Goal: Task Accomplishment & Management: Use online tool/utility

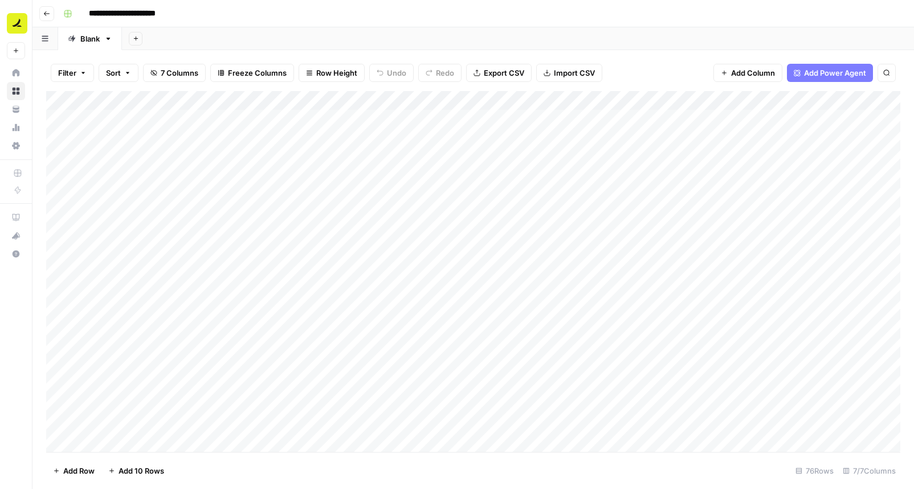
click at [47, 11] on icon "button" at bounding box center [46, 13] width 7 height 7
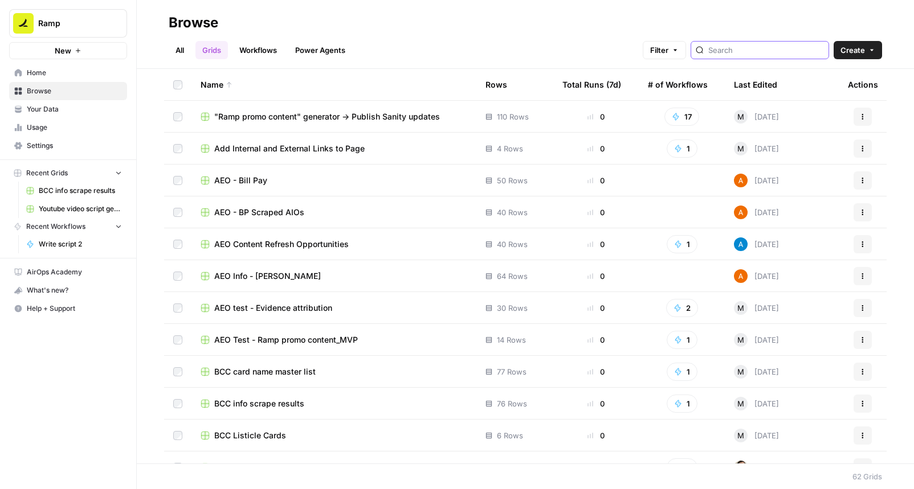
click at [780, 55] on input "search" at bounding box center [766, 49] width 116 height 11
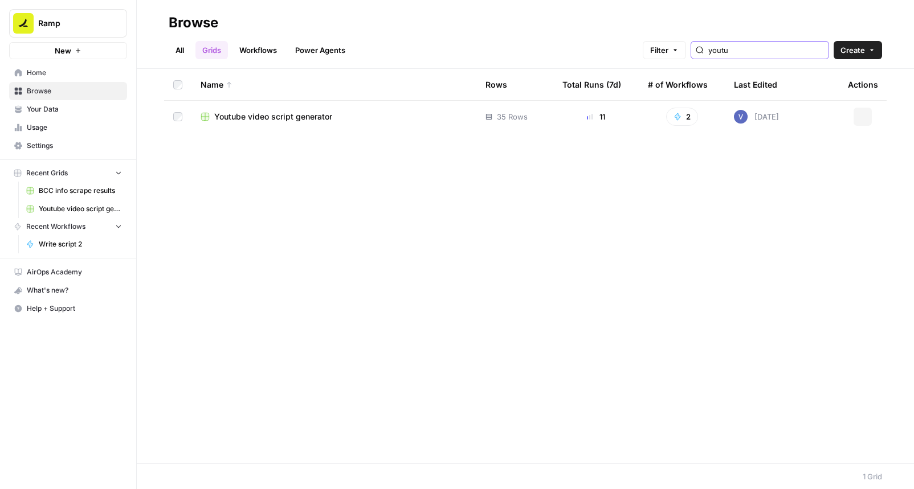
type input "youtub"
click at [410, 112] on div "Youtube video script generator" at bounding box center [334, 116] width 267 height 11
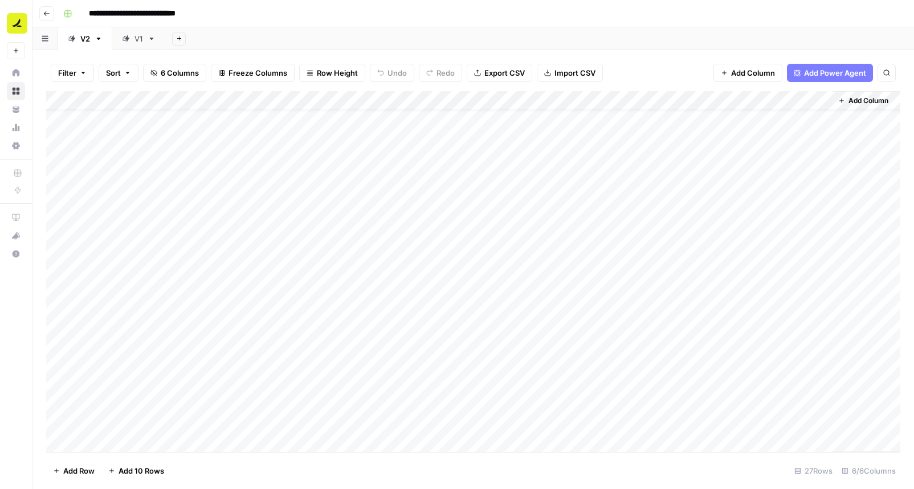
scroll to position [30, 0]
click at [677, 242] on div "Add Column" at bounding box center [473, 271] width 854 height 361
click at [676, 269] on div "Add Column" at bounding box center [473, 271] width 854 height 361
click at [370, 259] on div "Add Column" at bounding box center [473, 271] width 854 height 361
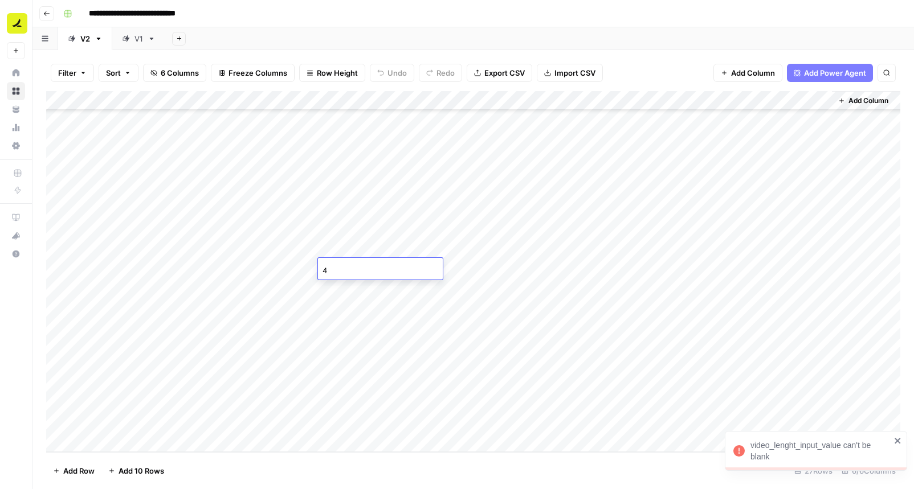
click at [669, 267] on div "Add Column" at bounding box center [473, 271] width 854 height 361
click at [676, 266] on div "Add Column" at bounding box center [473, 271] width 854 height 361
click at [451, 261] on div "Add Column" at bounding box center [473, 271] width 854 height 361
click at [464, 329] on div "No" at bounding box center [484, 334] width 114 height 21
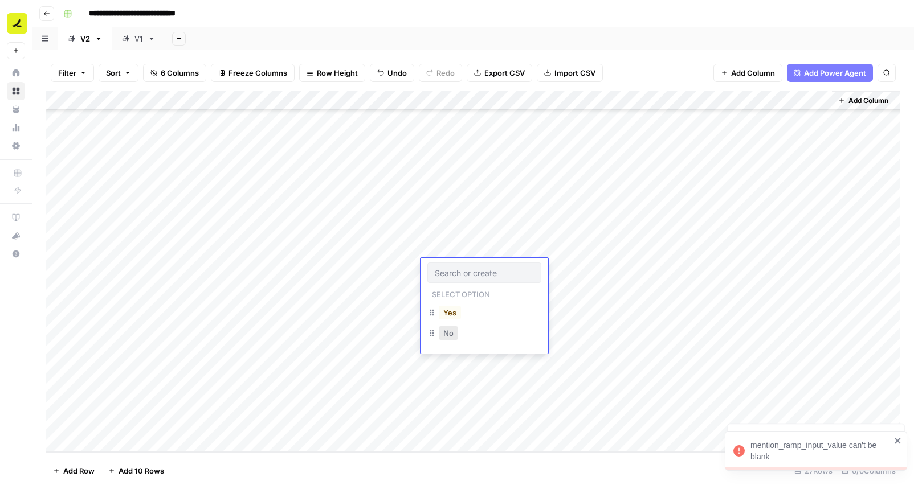
click at [452, 336] on button "No" at bounding box center [448, 333] width 19 height 14
click at [684, 267] on div "Add Column" at bounding box center [473, 271] width 854 height 361
click at [369, 285] on div "Add Column" at bounding box center [473, 271] width 854 height 361
click at [484, 289] on div "Add Column" at bounding box center [473, 271] width 854 height 361
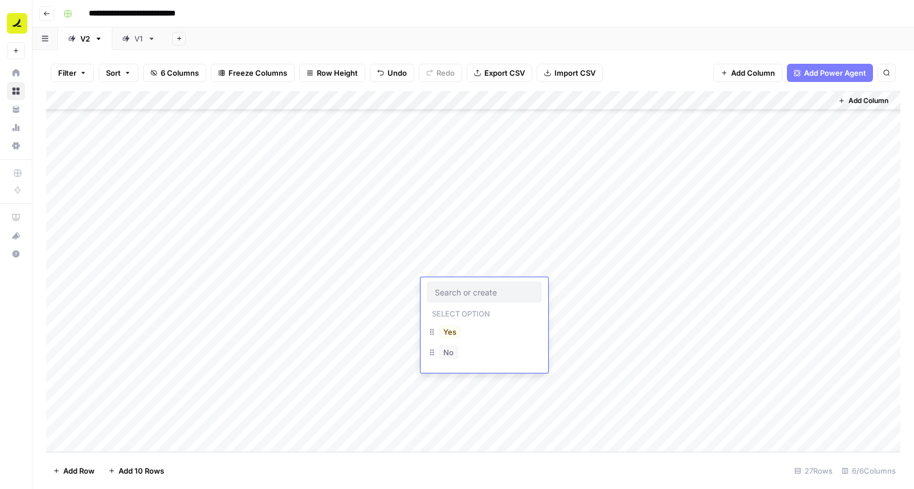
click at [476, 354] on div "No" at bounding box center [484, 354] width 114 height 21
click at [447, 355] on button "No" at bounding box center [448, 353] width 19 height 14
click at [353, 309] on div "Add Column" at bounding box center [473, 271] width 854 height 361
type input "5"
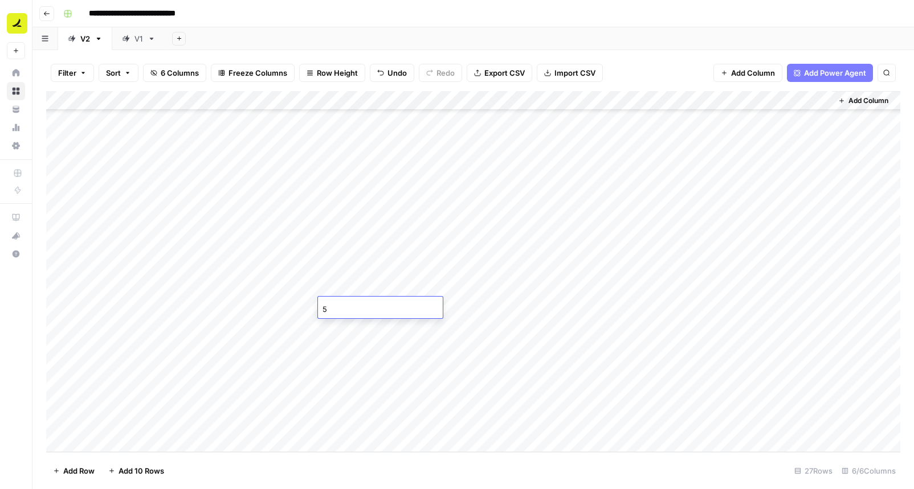
click at [438, 310] on div "Add Column" at bounding box center [473, 271] width 854 height 361
click at [453, 375] on button "No" at bounding box center [448, 372] width 19 height 14
click at [373, 324] on div "Add Column" at bounding box center [473, 271] width 854 height 361
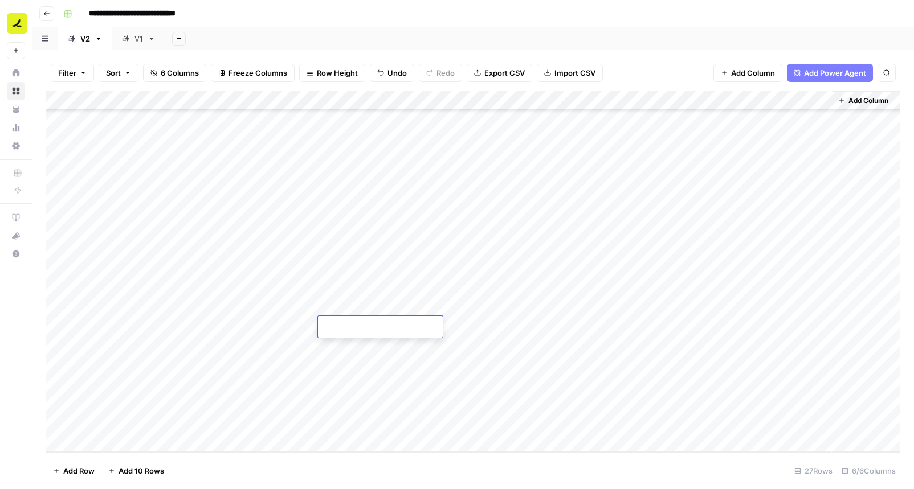
type input "5"
click at [370, 343] on div "Add Column" at bounding box center [473, 271] width 854 height 361
click at [443, 338] on div "Add Column" at bounding box center [473, 271] width 854 height 361
click at [453, 412] on button "No" at bounding box center [448, 411] width 19 height 14
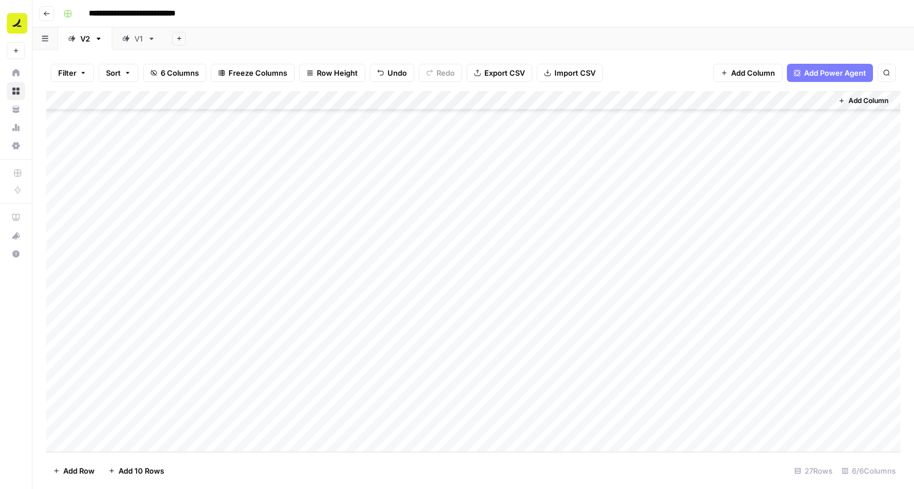
click at [435, 325] on div "Add Column" at bounding box center [473, 271] width 854 height 361
click at [448, 385] on button "No" at bounding box center [448, 392] width 19 height 14
click at [672, 285] on div "Add Column" at bounding box center [473, 271] width 854 height 361
click at [677, 305] on div "Add Column" at bounding box center [473, 271] width 854 height 361
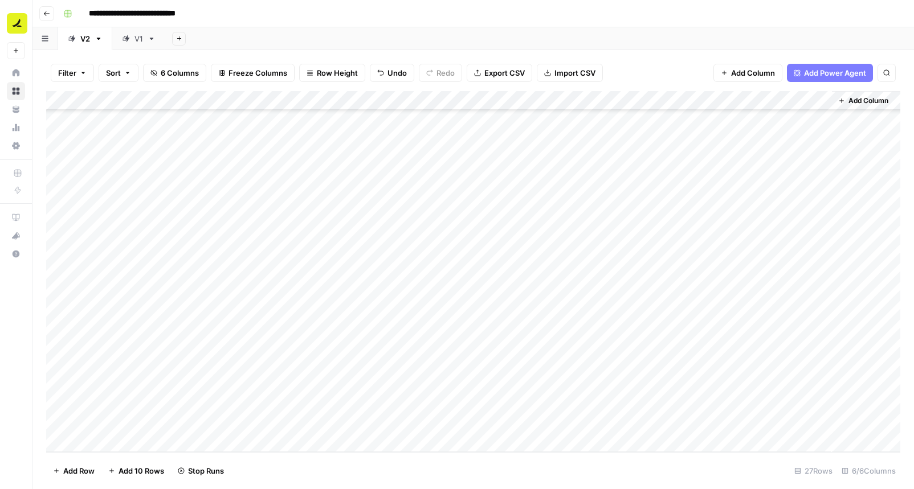
click at [672, 330] on div "Add Column" at bounding box center [473, 271] width 854 height 361
click at [672, 345] on div "Add Column" at bounding box center [473, 271] width 854 height 361
click at [357, 362] on div "Add Column" at bounding box center [473, 271] width 854 height 361
click at [821, 251] on div "Add Column" at bounding box center [473, 271] width 854 height 361
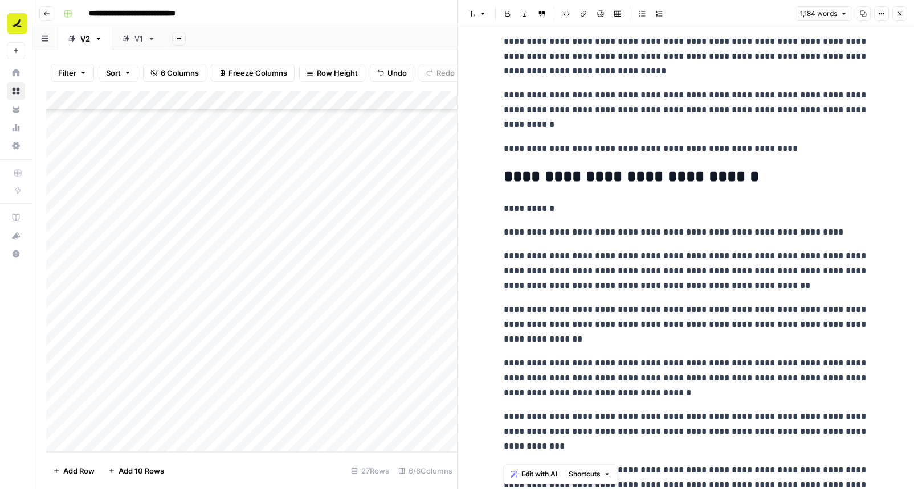
scroll to position [2237, 0]
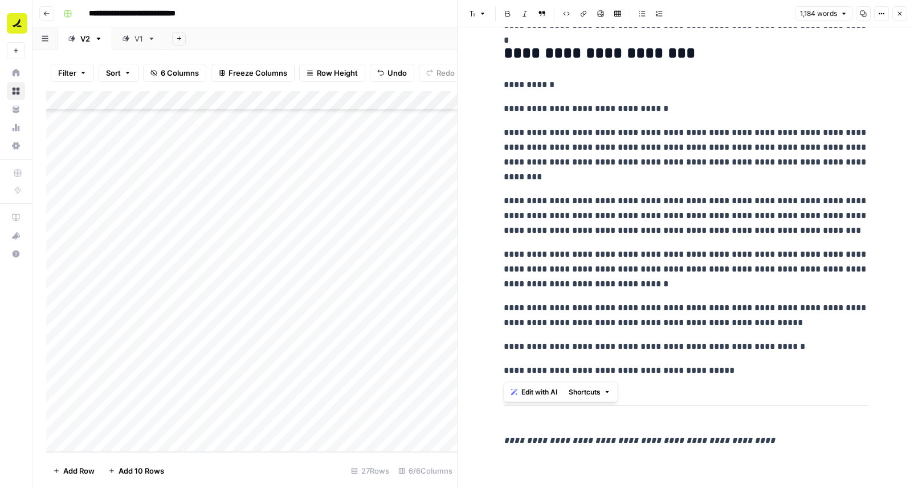
drag, startPoint x: 500, startPoint y: 319, endPoint x: 739, endPoint y: 375, distance: 245.3
copy div "**********"
click at [895, 15] on button "Close" at bounding box center [899, 13] width 15 height 15
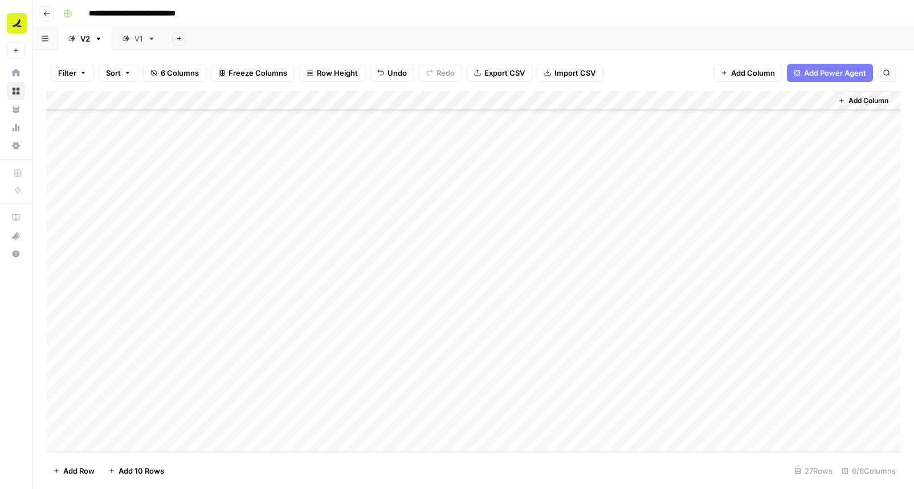
click at [235, 255] on div "Add Column" at bounding box center [473, 271] width 854 height 361
click at [244, 250] on div "Add Column" at bounding box center [473, 271] width 854 height 361
click at [244, 250] on textarea "**********" at bounding box center [202, 250] width 234 height 16
click at [619, 275] on div "Add Column" at bounding box center [473, 271] width 854 height 361
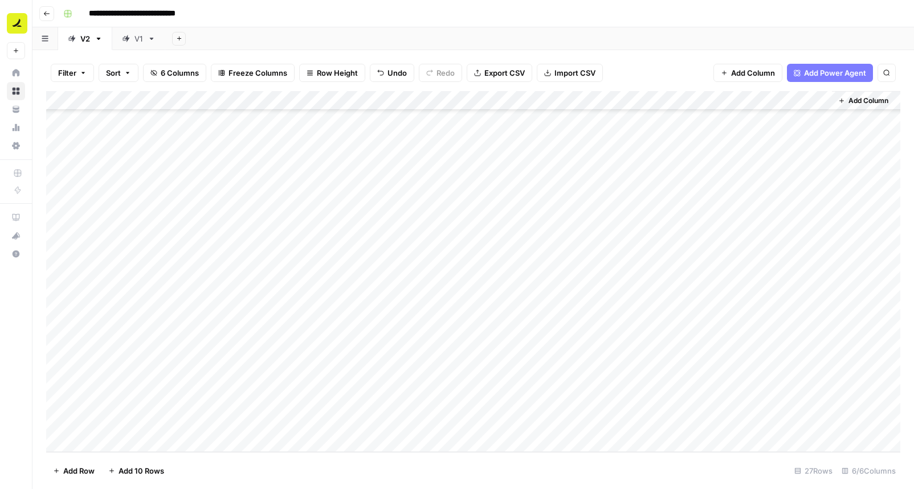
click at [816, 269] on div "Add Column" at bounding box center [473, 271] width 854 height 361
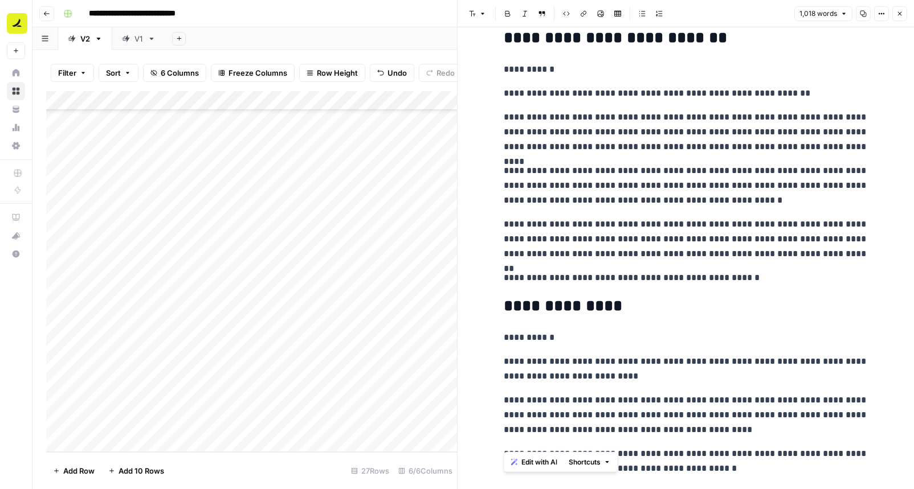
scroll to position [2065, 0]
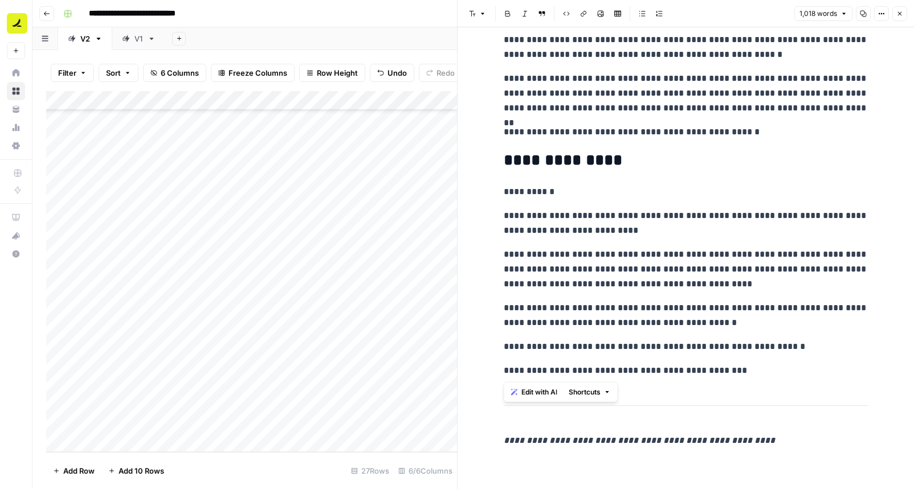
drag, startPoint x: 500, startPoint y: 400, endPoint x: 743, endPoint y: 373, distance: 244.8
copy div "**********"
click at [905, 11] on button "Close" at bounding box center [899, 13] width 15 height 15
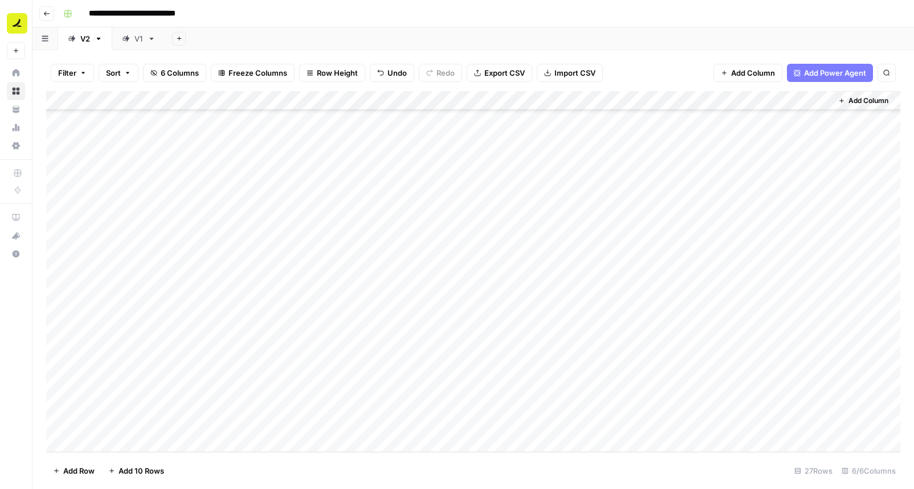
click at [269, 264] on div "Add Column" at bounding box center [473, 271] width 854 height 361
click at [269, 264] on textarea "**********" at bounding box center [202, 274] width 234 height 27
click at [231, 268] on textarea "**********" at bounding box center [202, 274] width 234 height 27
drag, startPoint x: 220, startPoint y: 269, endPoint x: 220, endPoint y: 287, distance: 18.2
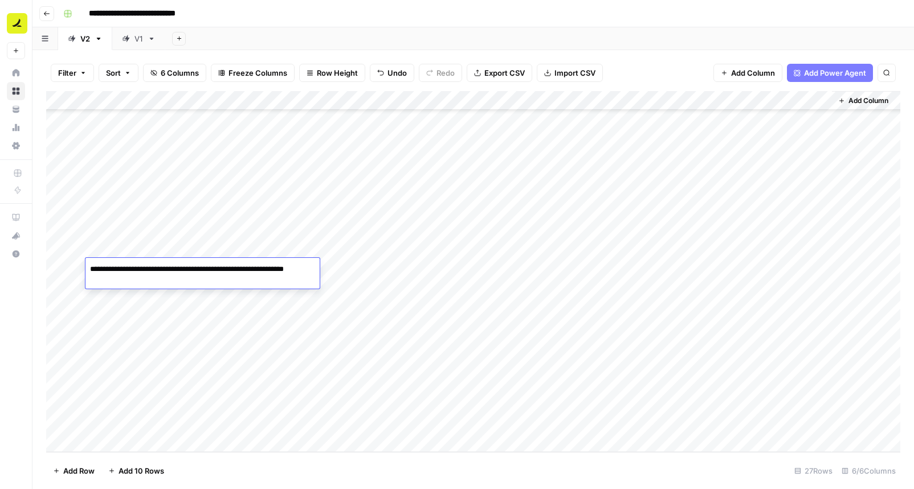
click at [220, 287] on textarea "**********" at bounding box center [202, 274] width 234 height 27
type textarea "**********"
click at [573, 272] on div "Add Column" at bounding box center [473, 271] width 854 height 361
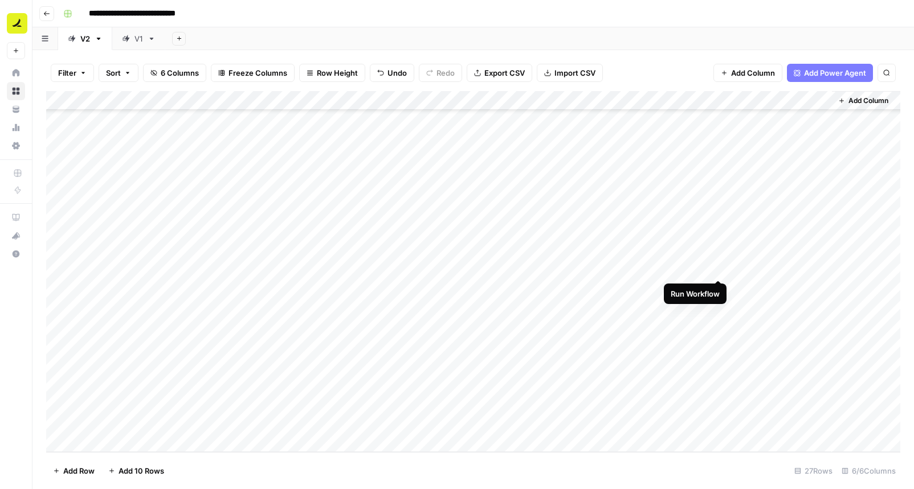
click at [718, 268] on div "Add Column" at bounding box center [473, 271] width 854 height 361
click at [298, 289] on div "Add Column" at bounding box center [473, 271] width 854 height 361
click at [212, 287] on div "Add Column" at bounding box center [473, 271] width 854 height 361
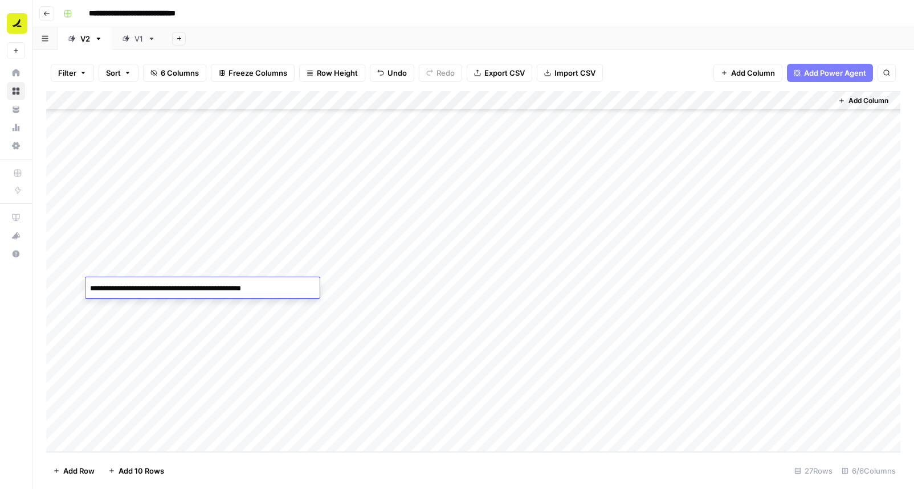
click at [212, 287] on textarea "**********" at bounding box center [202, 289] width 234 height 16
click at [818, 286] on div "Add Column" at bounding box center [473, 271] width 854 height 361
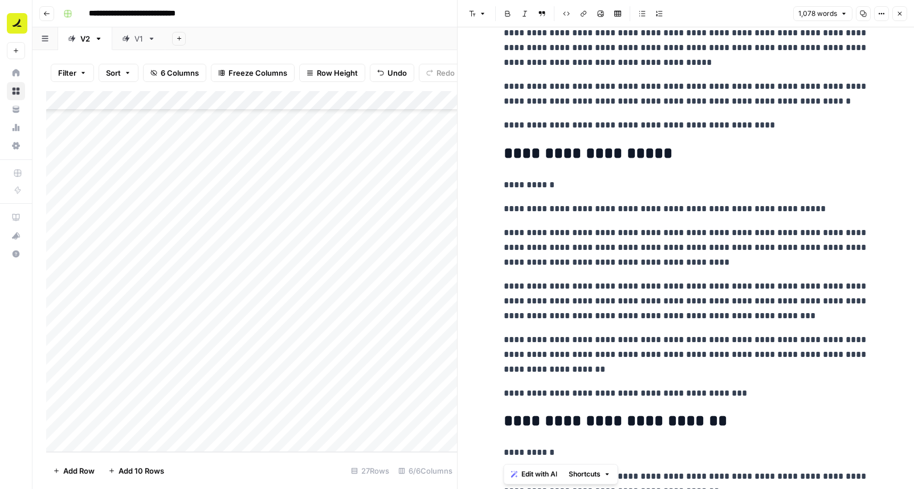
scroll to position [2247, 0]
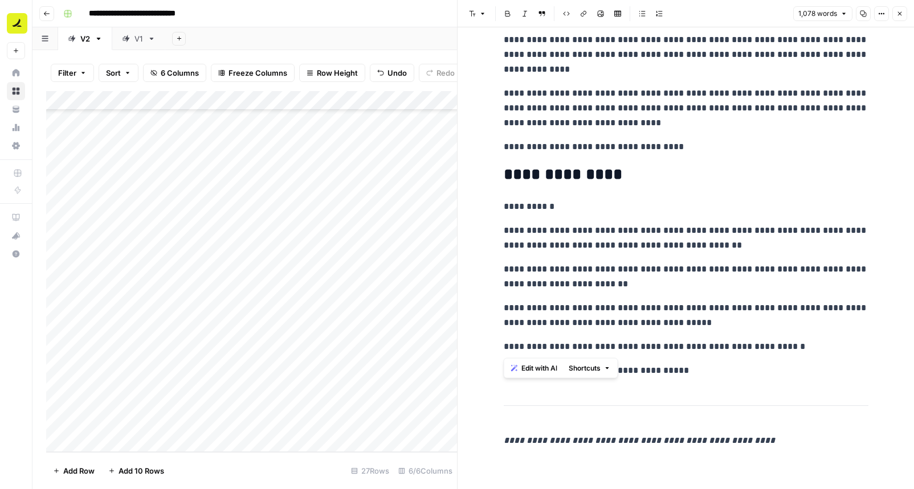
drag, startPoint x: 505, startPoint y: 372, endPoint x: 782, endPoint y: 352, distance: 277.6
copy div "**********"
click at [898, 13] on icon "button" at bounding box center [899, 13] width 7 height 7
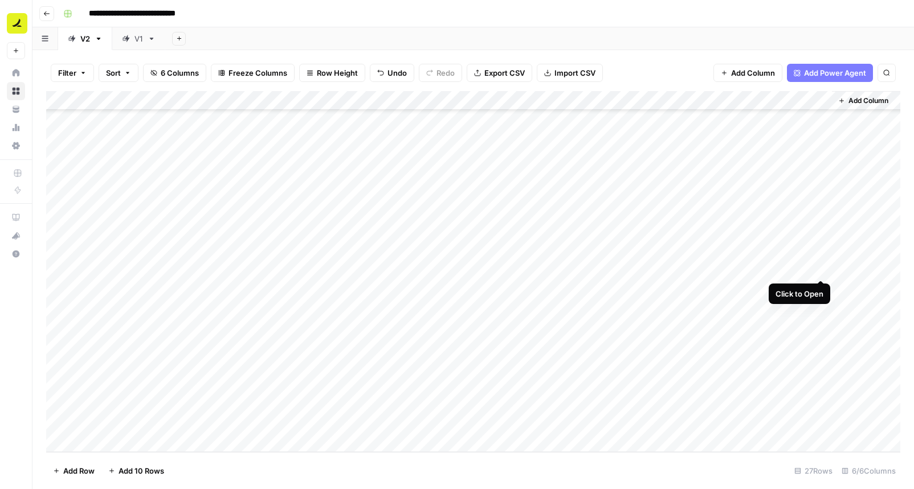
click at [825, 265] on div "Add Column" at bounding box center [473, 271] width 854 height 361
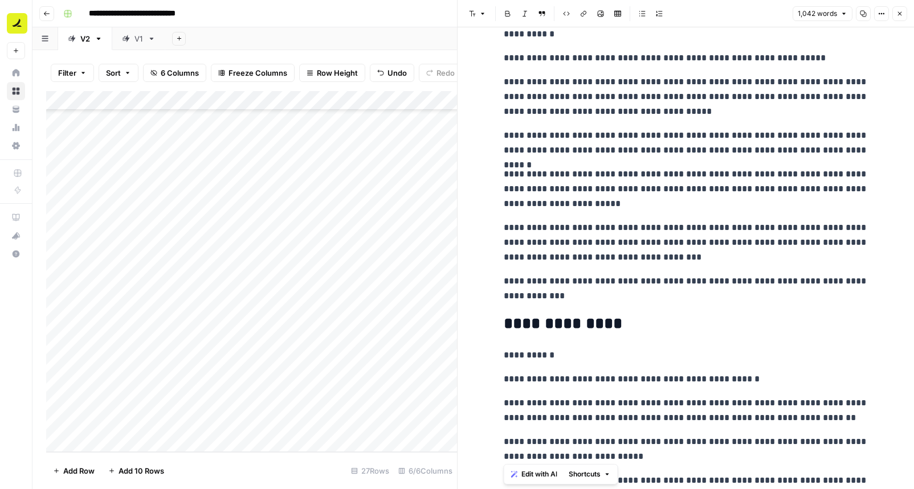
scroll to position [1915, 0]
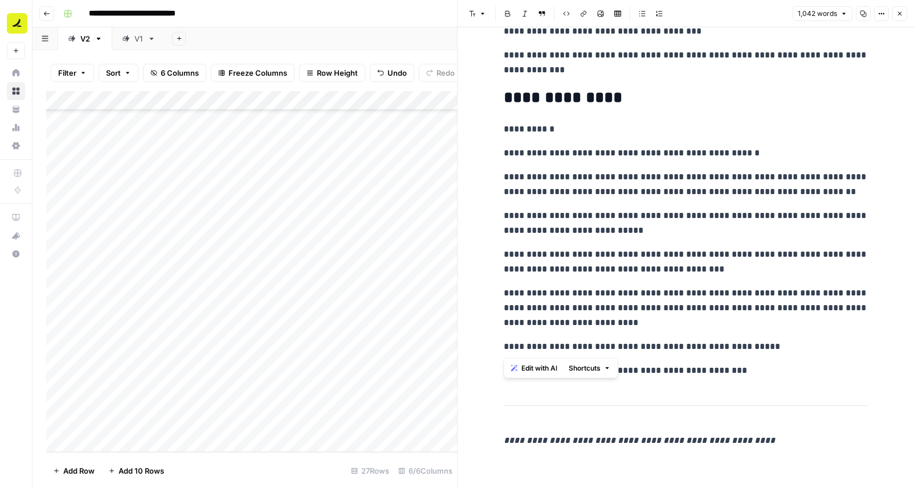
drag, startPoint x: 504, startPoint y: 83, endPoint x: 763, endPoint y: 350, distance: 372.7
copy div "**********"
click at [902, 11] on icon "button" at bounding box center [899, 13] width 7 height 7
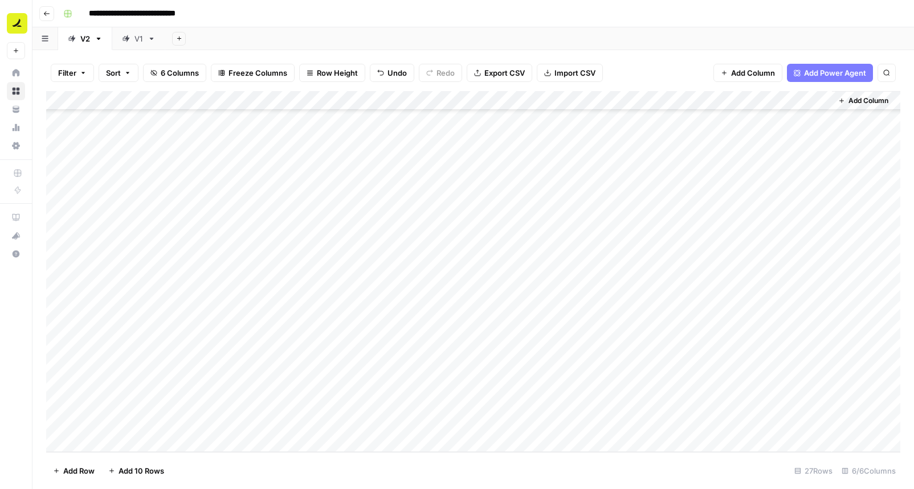
click at [248, 275] on div "Add Column" at bounding box center [473, 271] width 854 height 361
click at [822, 304] on div "Add Column" at bounding box center [473, 271] width 854 height 361
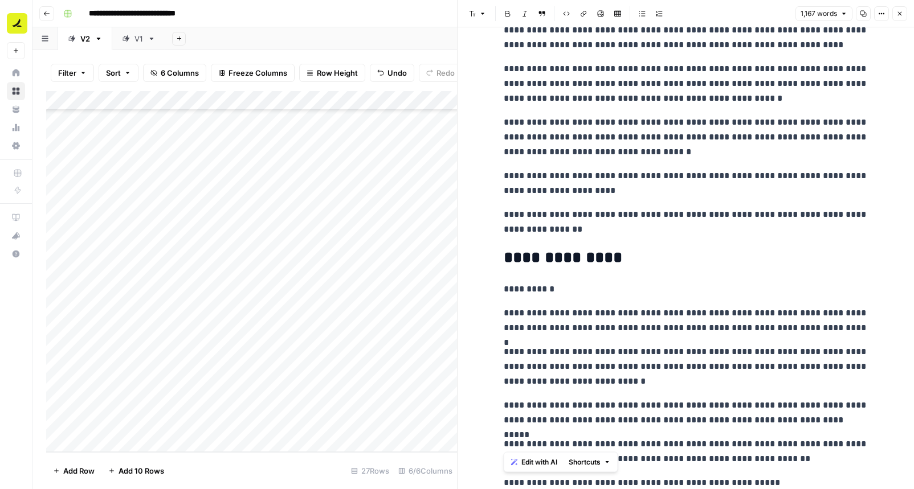
scroll to position [2335, 0]
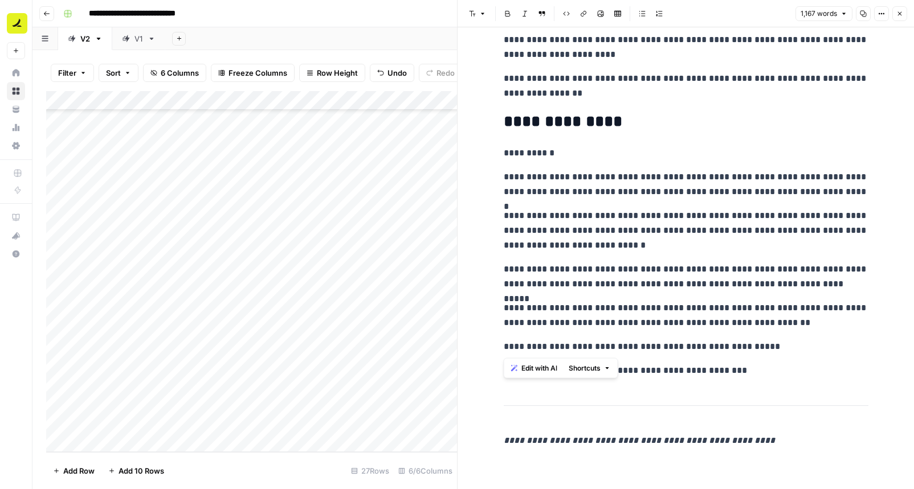
drag, startPoint x: 504, startPoint y: 374, endPoint x: 773, endPoint y: 351, distance: 269.9
copy div "**********"
click at [898, 14] on icon "button" at bounding box center [899, 13] width 7 height 7
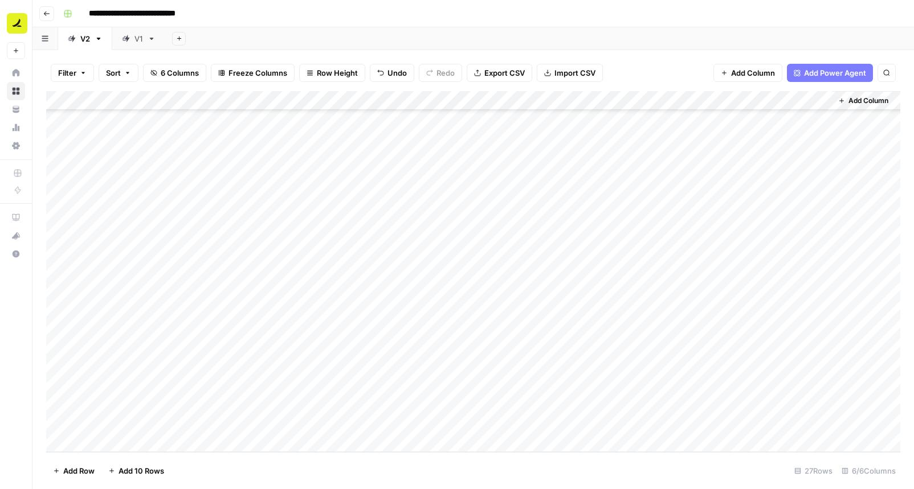
click at [242, 305] on div "Add Column" at bounding box center [473, 271] width 854 height 361
click at [819, 325] on div "Add Column" at bounding box center [473, 271] width 854 height 361
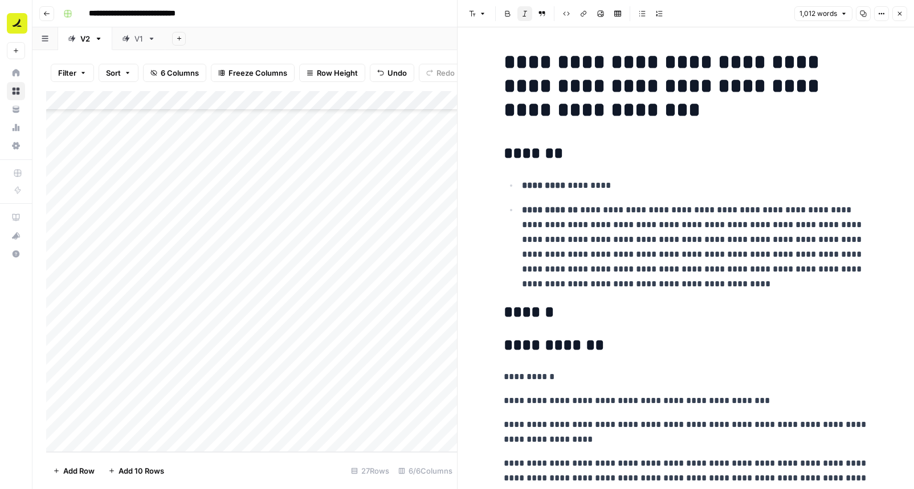
click at [894, 19] on button "Close" at bounding box center [899, 13] width 15 height 15
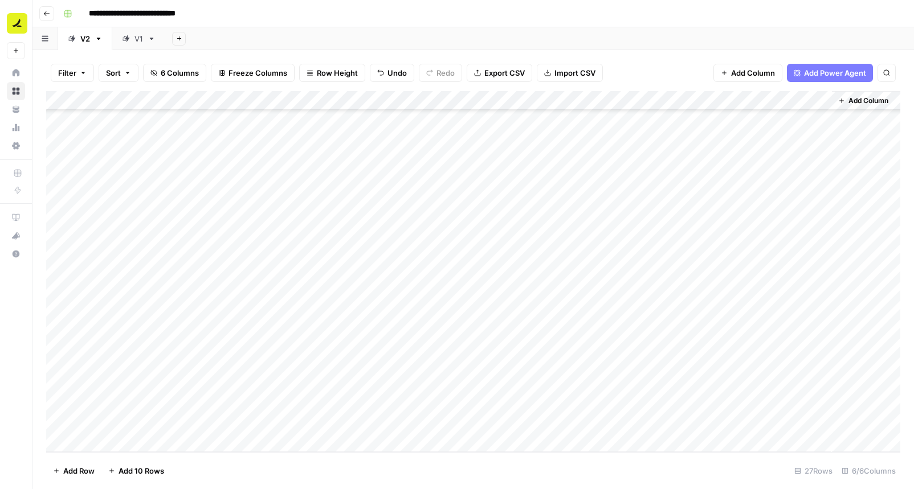
click at [761, 328] on div "Add Column" at bounding box center [473, 271] width 854 height 361
click at [761, 328] on div at bounding box center [780, 326] width 104 height 21
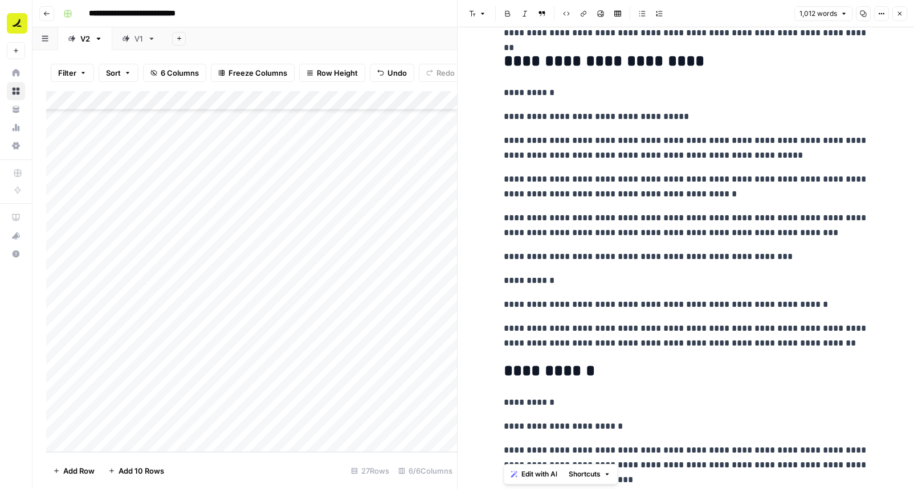
scroll to position [2030, 0]
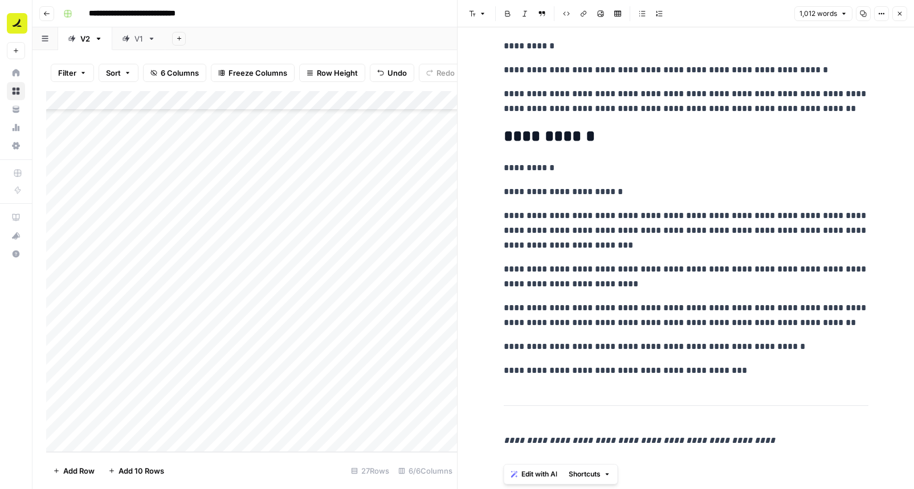
drag, startPoint x: 502, startPoint y: 58, endPoint x: 510, endPoint y: 528, distance: 470.6
click at [510, 489] on html "**********" at bounding box center [457, 244] width 914 height 489
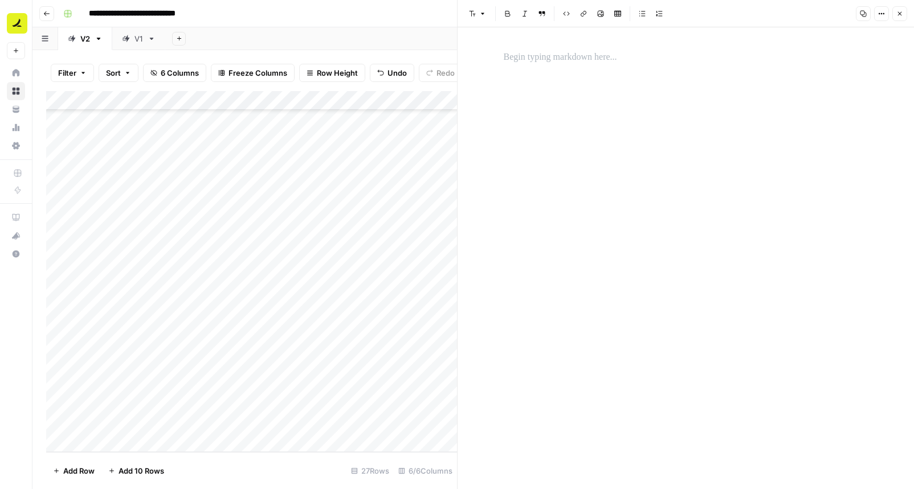
scroll to position [0, 0]
click at [893, 15] on button "Close" at bounding box center [899, 13] width 15 height 15
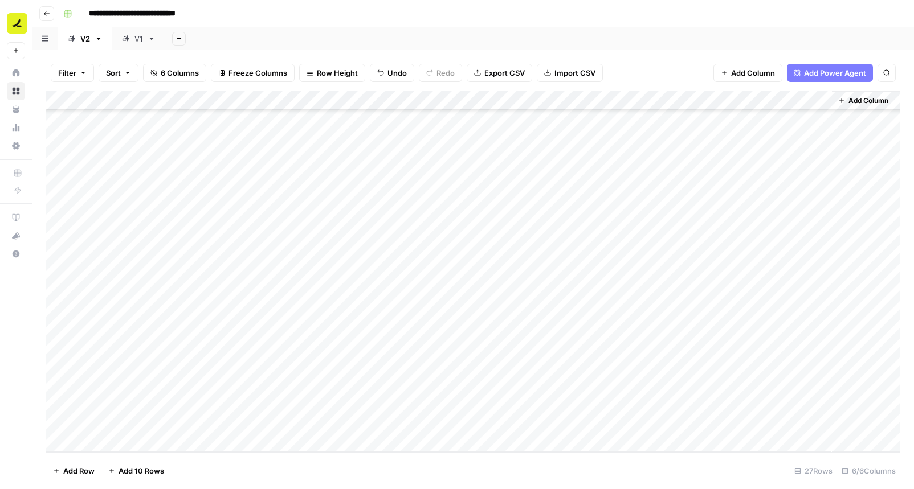
click at [816, 345] on div "Add Column" at bounding box center [473, 271] width 854 height 361
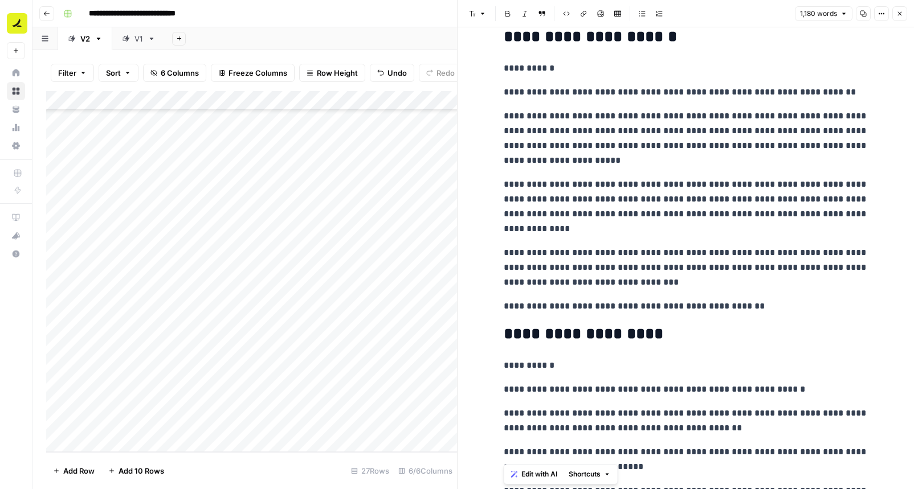
scroll to position [2396, 0]
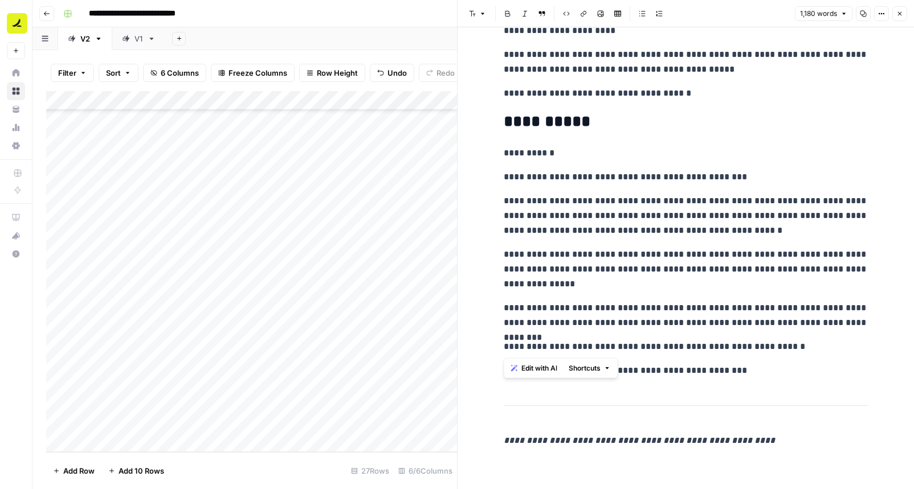
drag, startPoint x: 498, startPoint y: 373, endPoint x: 782, endPoint y: 347, distance: 284.9
copy div "**********"
click at [900, 15] on icon "button" at bounding box center [899, 13] width 7 height 7
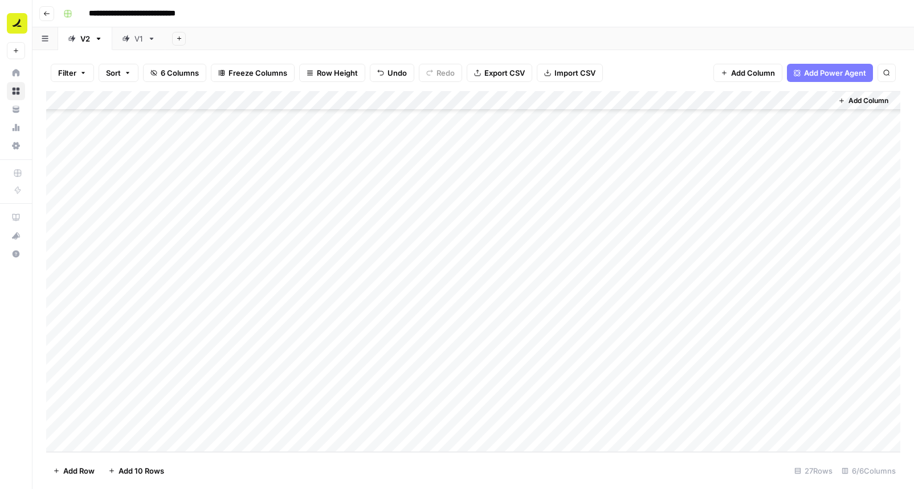
click at [255, 344] on div "Add Column" at bounding box center [473, 271] width 854 height 361
